Goal: Task Accomplishment & Management: Manage account settings

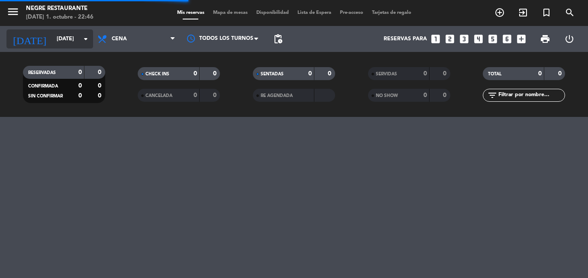
click at [61, 39] on input "[DATE]" at bounding box center [88, 39] width 73 height 15
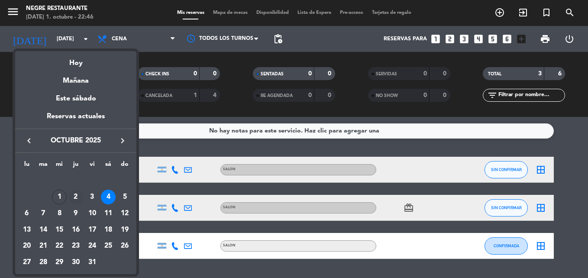
click at [76, 190] on div "2" at bounding box center [75, 197] width 15 height 15
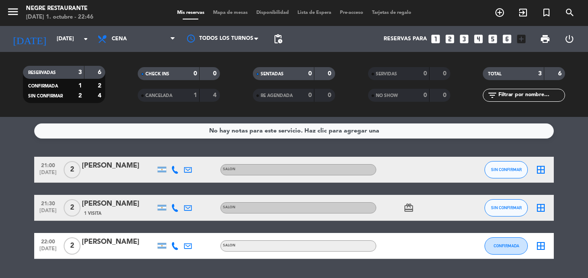
type input "[DEMOGRAPHIC_DATA] [DATE]"
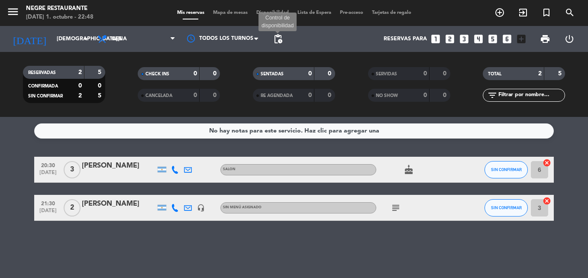
click at [280, 40] on span "pending_actions" at bounding box center [278, 39] width 10 height 10
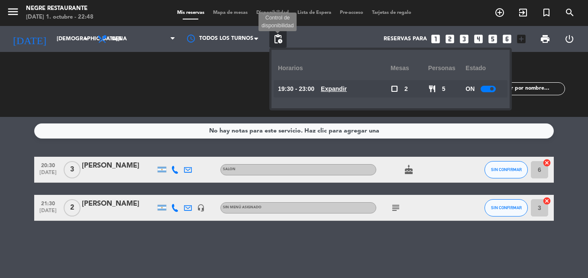
click at [282, 42] on span "pending_actions" at bounding box center [278, 39] width 10 height 10
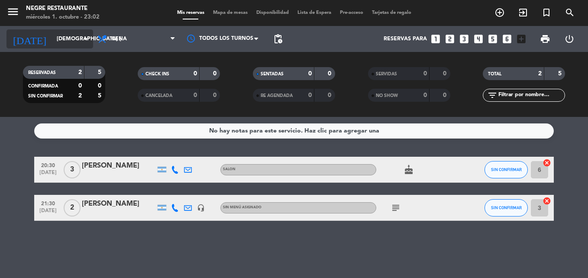
click at [52, 45] on input "[DEMOGRAPHIC_DATA] [DATE]" at bounding box center [88, 39] width 73 height 15
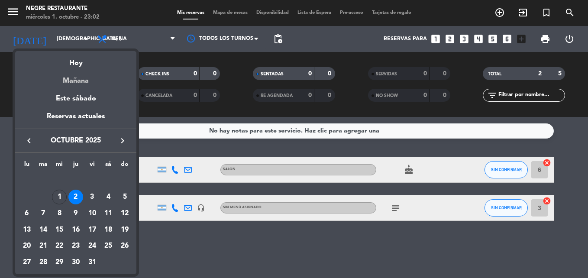
click at [74, 83] on div "Mañana" at bounding box center [75, 78] width 121 height 18
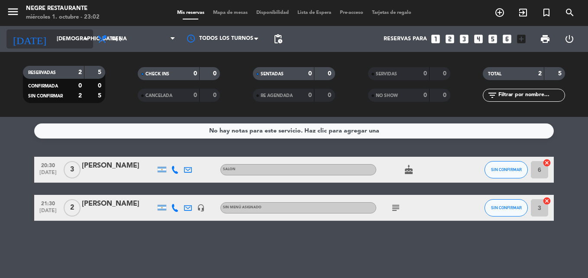
click at [54, 39] on input "[DEMOGRAPHIC_DATA] [DATE]" at bounding box center [88, 39] width 73 height 15
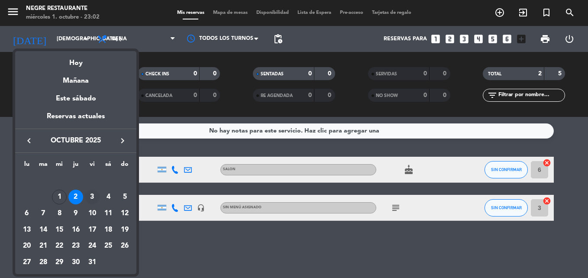
click at [91, 199] on div "3" at bounding box center [92, 197] width 15 height 15
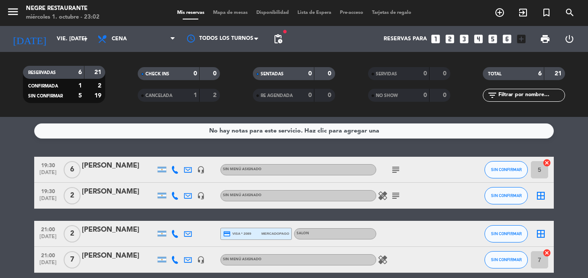
drag, startPoint x: 48, startPoint y: 34, endPoint x: 100, endPoint y: 106, distance: 88.8
click at [74, 71] on div "menu Negre Restaurante miércoles 1. octubre - 23:02 Mis reservas Mapa de mesas …" at bounding box center [294, 58] width 588 height 117
drag, startPoint x: 100, startPoint y: 106, endPoint x: 65, endPoint y: 41, distance: 73.4
click at [65, 41] on input "vie. [DATE]" at bounding box center [88, 39] width 73 height 15
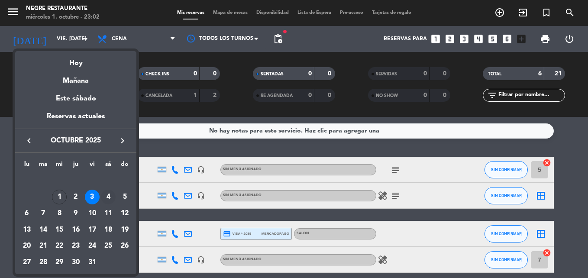
click at [110, 193] on div "4" at bounding box center [108, 197] width 15 height 15
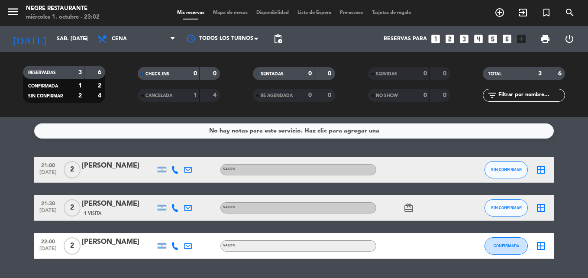
click at [64, 29] on div "[DATE] sáb. [DATE] arrow_drop_down" at bounding box center [49, 39] width 87 height 26
click at [59, 41] on input "sáb. [DATE]" at bounding box center [88, 39] width 73 height 15
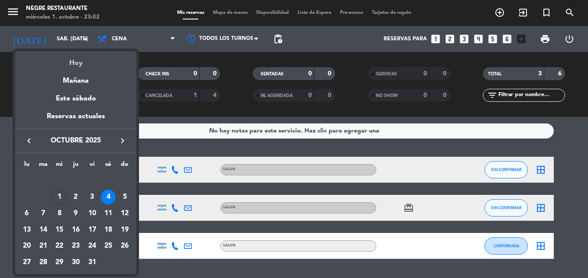
click at [73, 56] on div "Hoy" at bounding box center [75, 60] width 121 height 18
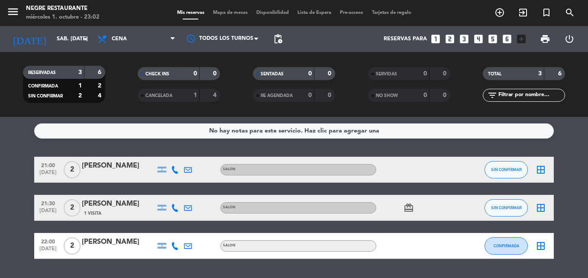
type input "mié. [DATE]"
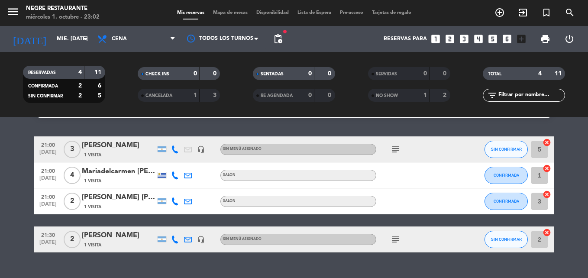
scroll to position [38, 0]
